Goal: Answer question/provide support

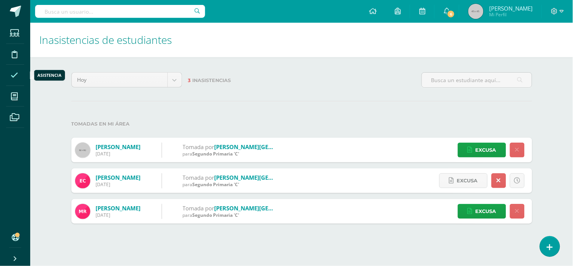
click at [8, 76] on span at bounding box center [14, 74] width 17 height 17
click at [556, 244] on link at bounding box center [550, 246] width 22 height 22
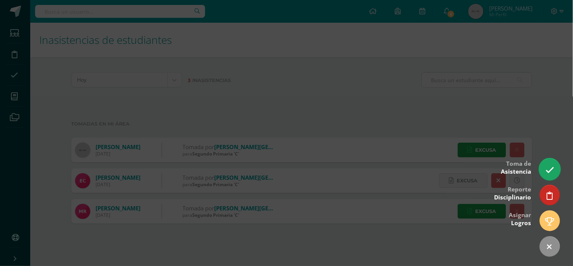
click at [551, 167] on icon at bounding box center [549, 169] width 9 height 9
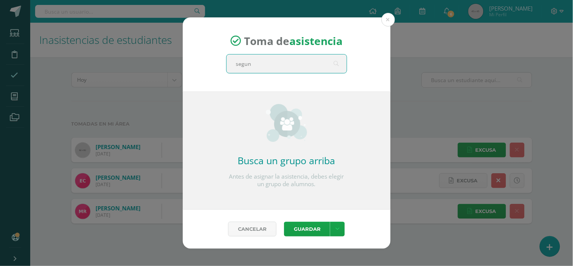
type input "segund"
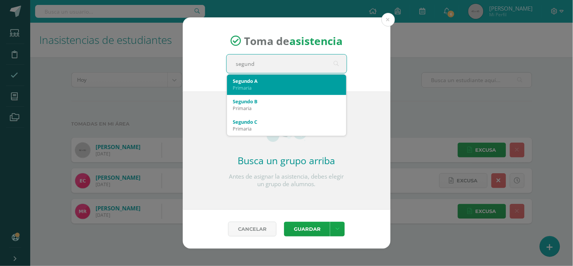
click at [307, 86] on div "Primaria" at bounding box center [286, 87] width 107 height 7
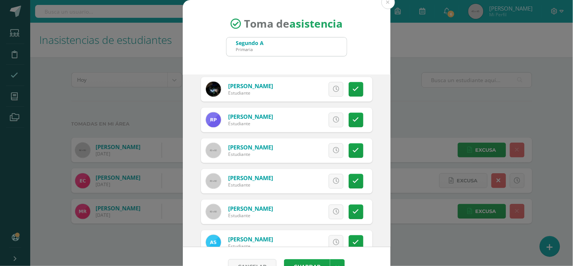
scroll to position [378, 0]
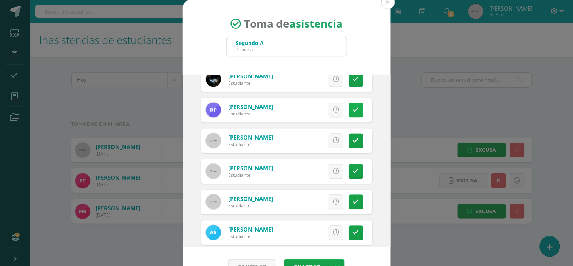
click at [353, 112] on icon at bounding box center [356, 110] width 6 height 6
click at [313, 108] on span "Excusa" at bounding box center [323, 110] width 21 height 14
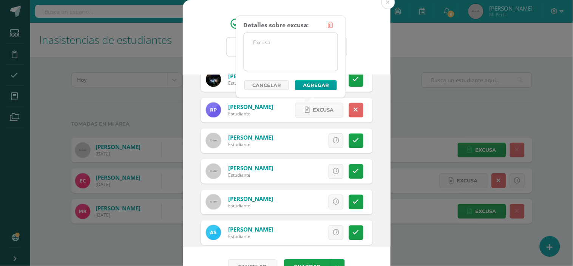
click at [299, 44] on textarea at bounding box center [291, 52] width 94 height 38
click at [256, 46] on textarea "Envio correo." at bounding box center [291, 52] width 94 height 38
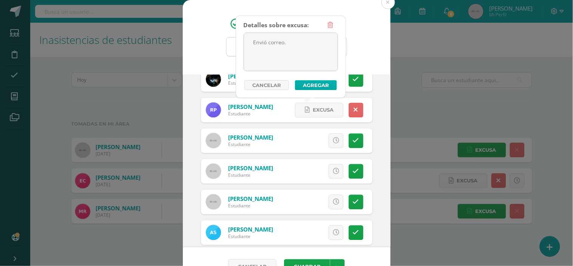
type textarea "Envió correo."
click at [304, 85] on button "Agregar" at bounding box center [316, 85] width 42 height 10
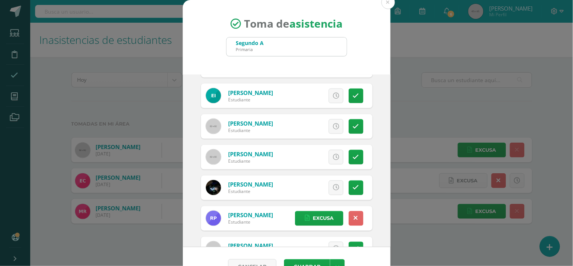
scroll to position [258, 0]
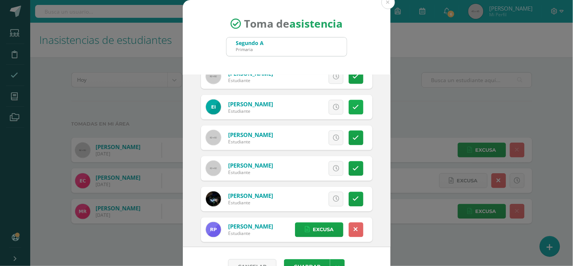
click at [349, 105] on link at bounding box center [356, 107] width 15 height 15
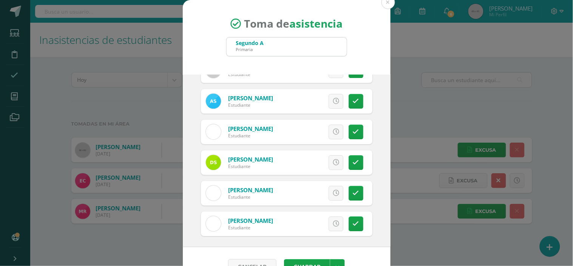
scroll to position [510, 0]
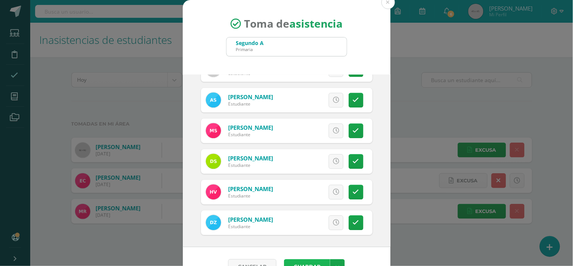
click at [306, 264] on button "Guardar" at bounding box center [307, 266] width 46 height 15
